Goal: Information Seeking & Learning: Learn about a topic

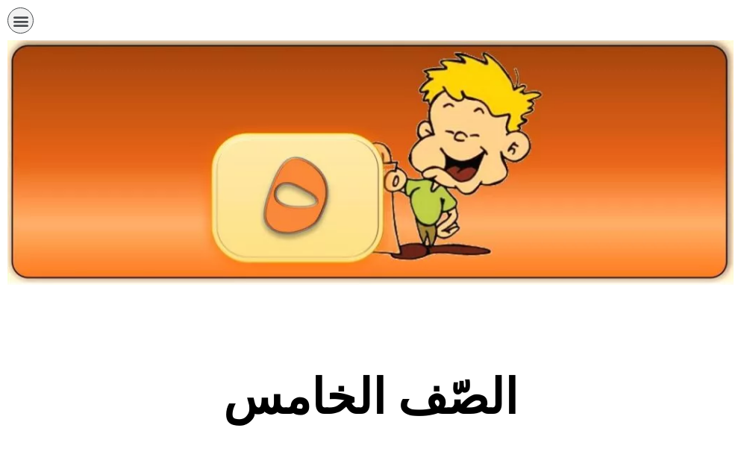
scroll to position [835, 0]
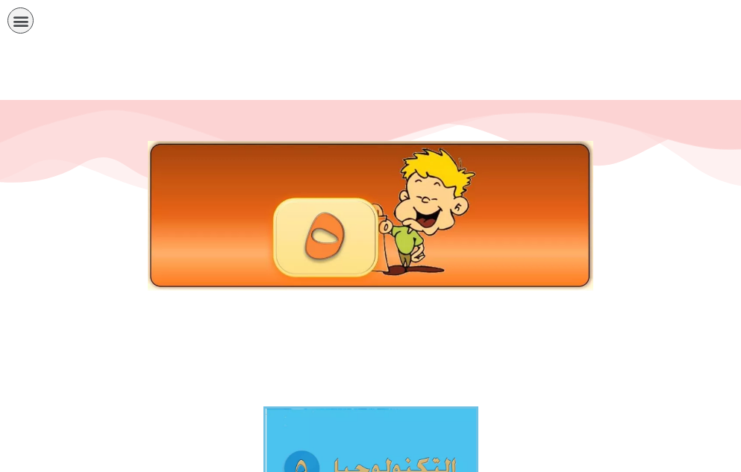
click at [642, 184] on div at bounding box center [370, 216] width 696 height 150
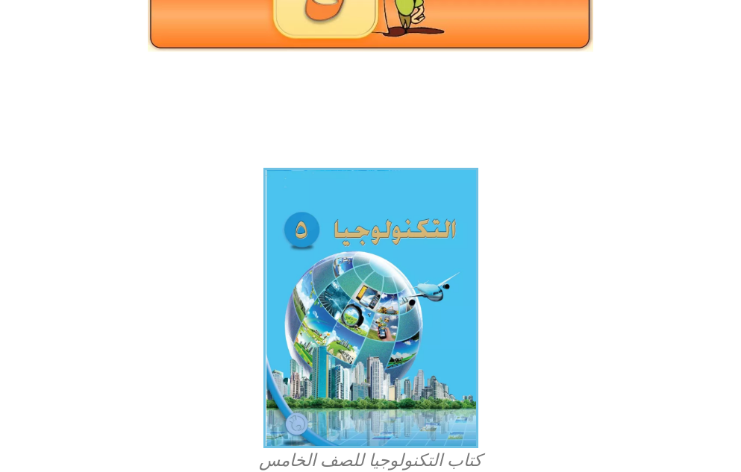
scroll to position [298, 0]
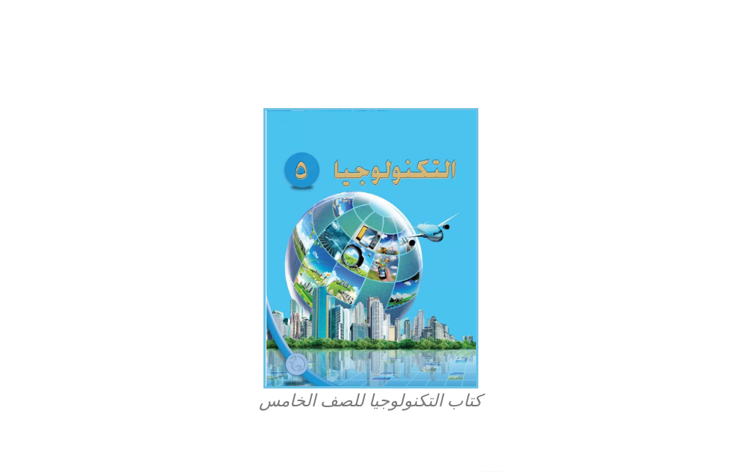
click at [490, 202] on figure "كتاب التكنولوجيا للصف الخامس" at bounding box center [371, 260] width 358 height 305
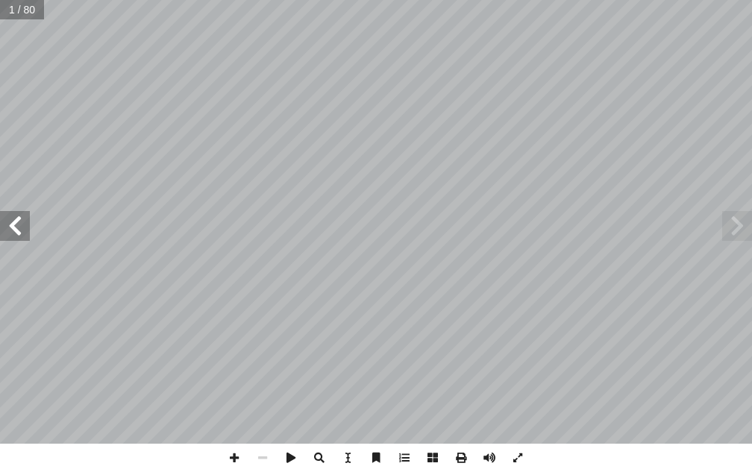
click at [10, 228] on span at bounding box center [15, 226] width 30 height 30
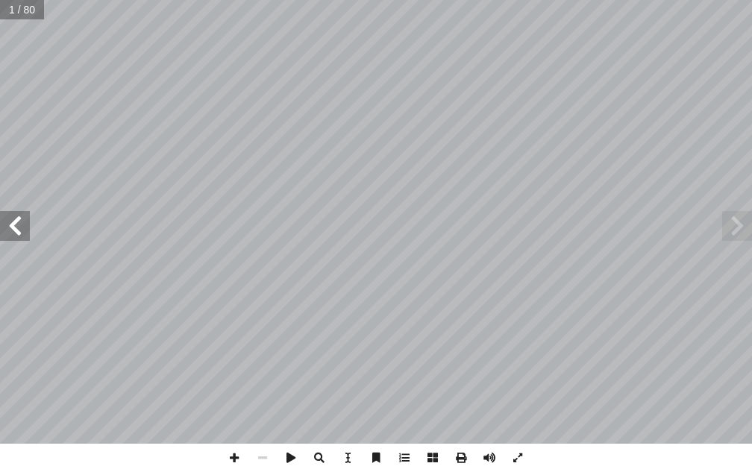
click at [10, 228] on span at bounding box center [15, 226] width 30 height 30
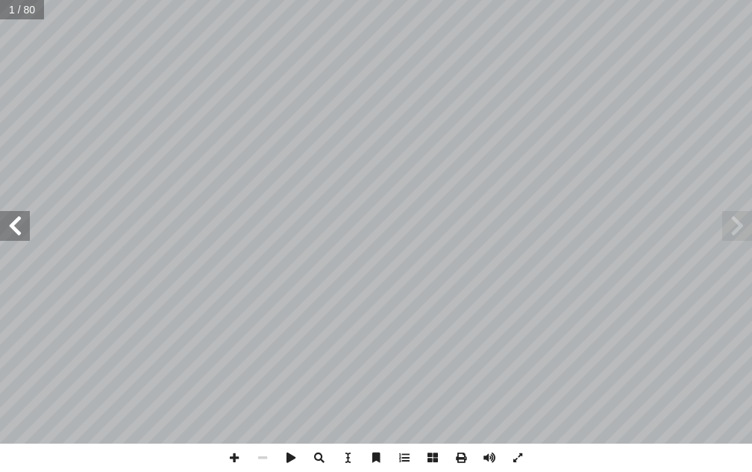
click at [10, 228] on span at bounding box center [15, 226] width 30 height 30
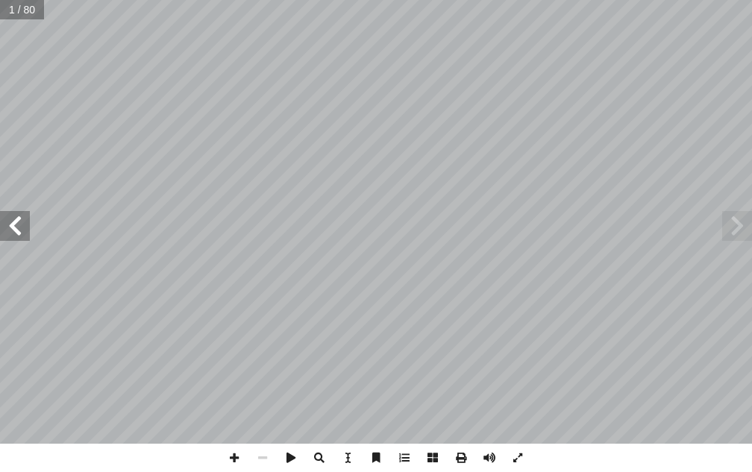
click at [10, 228] on span at bounding box center [15, 226] width 30 height 30
click at [18, 230] on span at bounding box center [15, 226] width 30 height 30
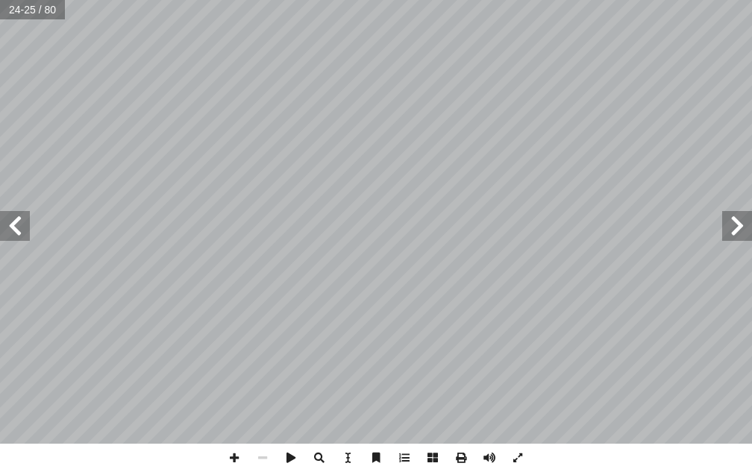
click at [735, 229] on span at bounding box center [737, 226] width 30 height 30
click at [18, 230] on span at bounding box center [15, 226] width 30 height 30
click at [744, 222] on span at bounding box center [737, 226] width 30 height 30
click at [13, 227] on span at bounding box center [15, 226] width 30 height 30
